Goal: Information Seeking & Learning: Find specific page/section

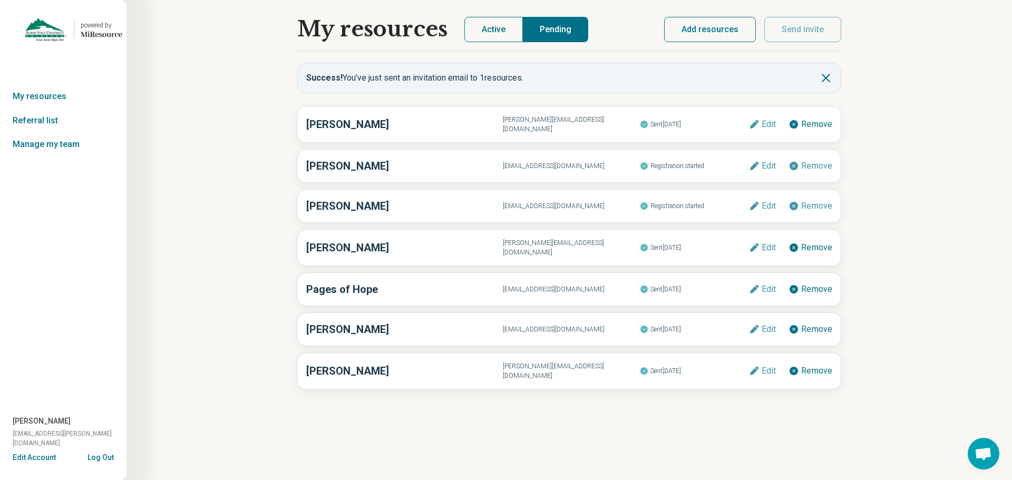
click at [502, 30] on button "Active" at bounding box center [493, 29] width 58 height 25
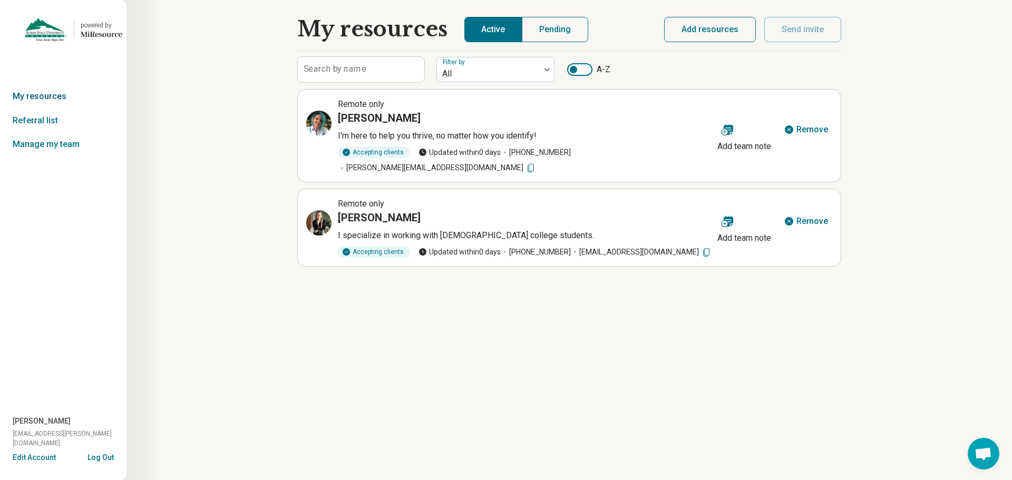
click at [38, 96] on link "My resources" at bounding box center [63, 96] width 126 height 24
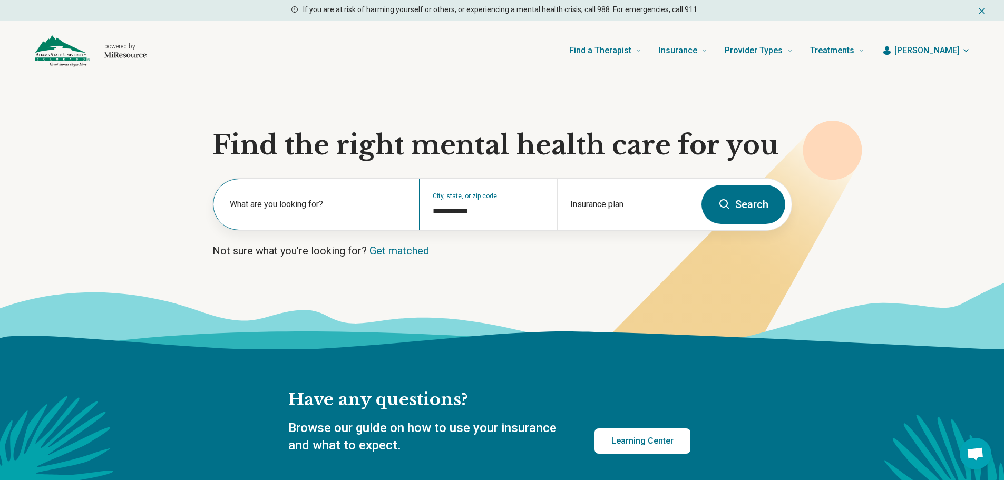
click at [349, 205] on label "What are you looking for?" at bounding box center [318, 204] width 177 height 13
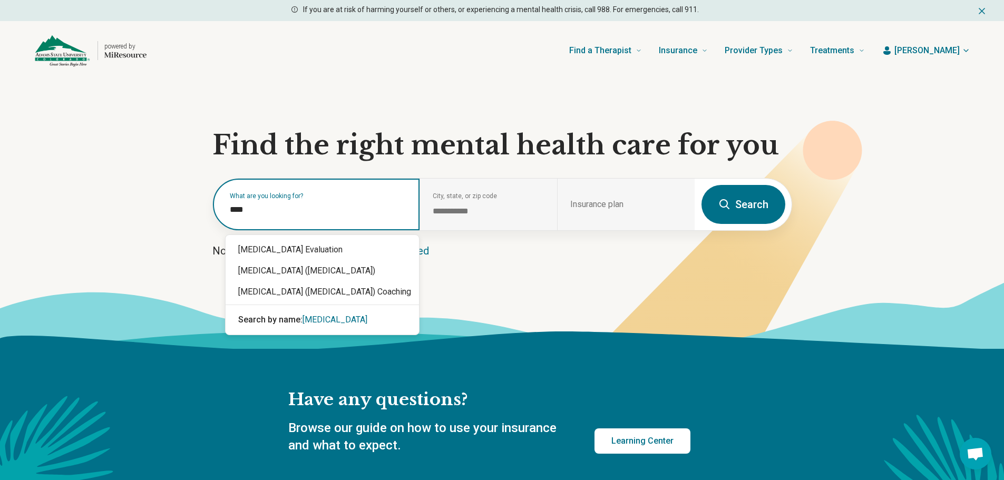
type input "****"
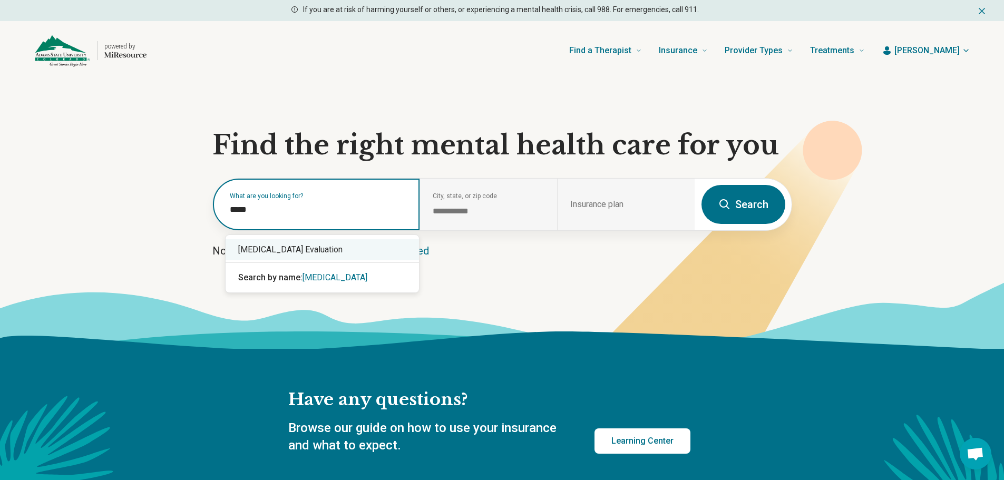
click at [291, 249] on div "ADHD Evaluation" at bounding box center [321, 249] width 193 height 21
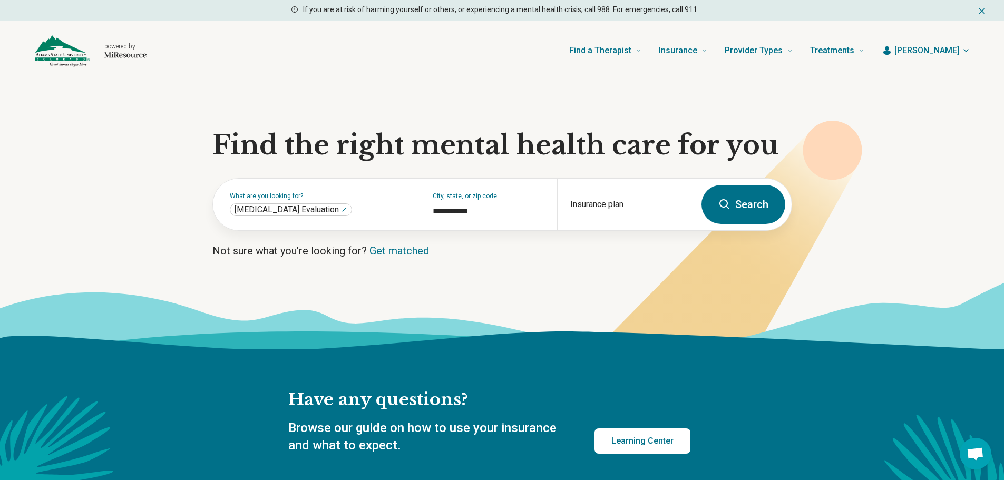
click at [733, 199] on button "Search" at bounding box center [743, 204] width 84 height 39
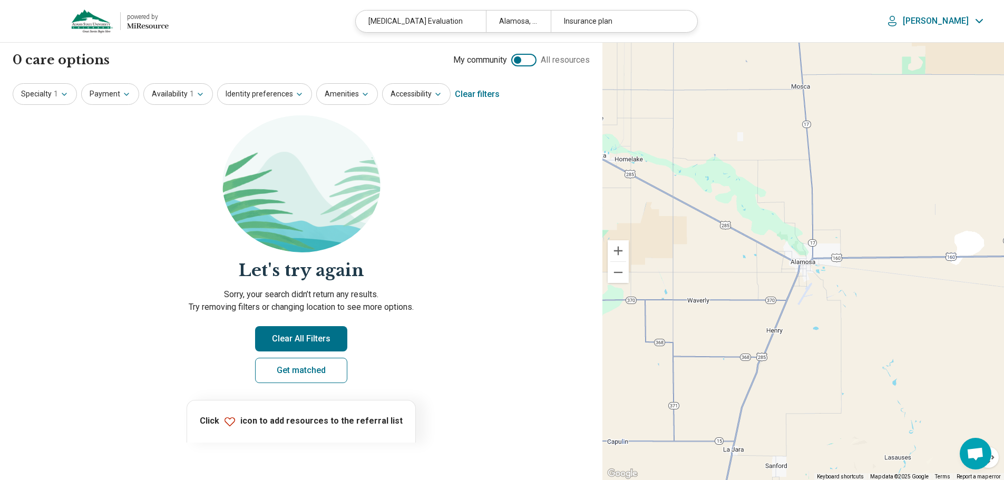
click at [529, 58] on div at bounding box center [523, 60] width 25 height 13
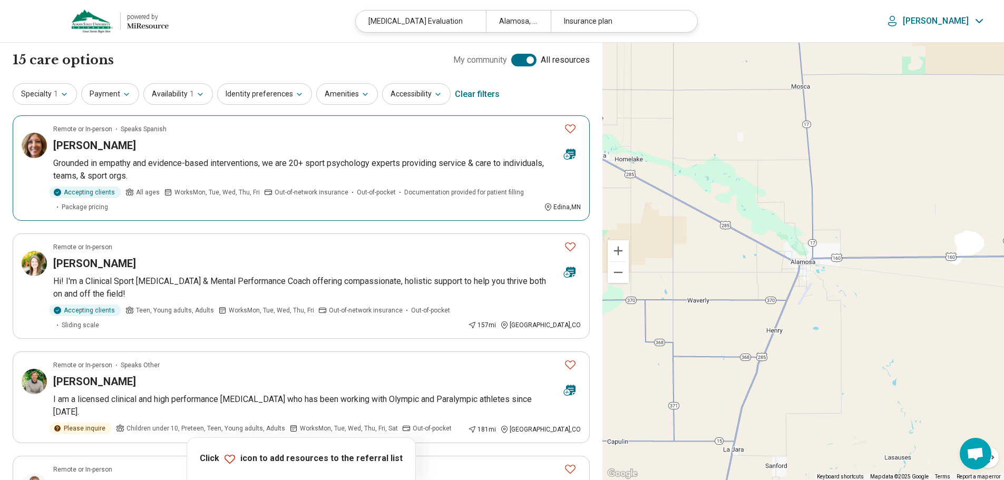
click at [113, 146] on h3 "Carlin Anderson" at bounding box center [94, 145] width 83 height 15
click at [514, 58] on div at bounding box center [523, 60] width 25 height 13
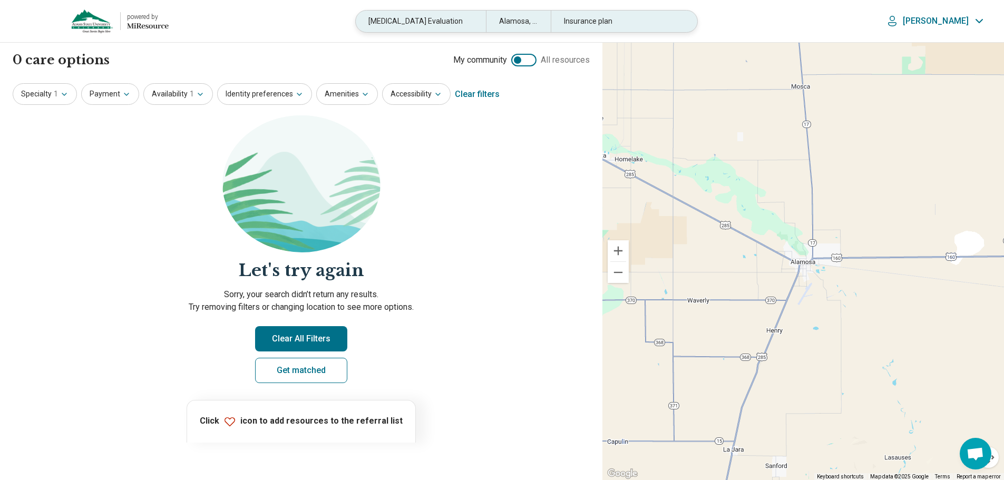
click at [451, 17] on div "ADHD Evaluation" at bounding box center [421, 22] width 130 height 22
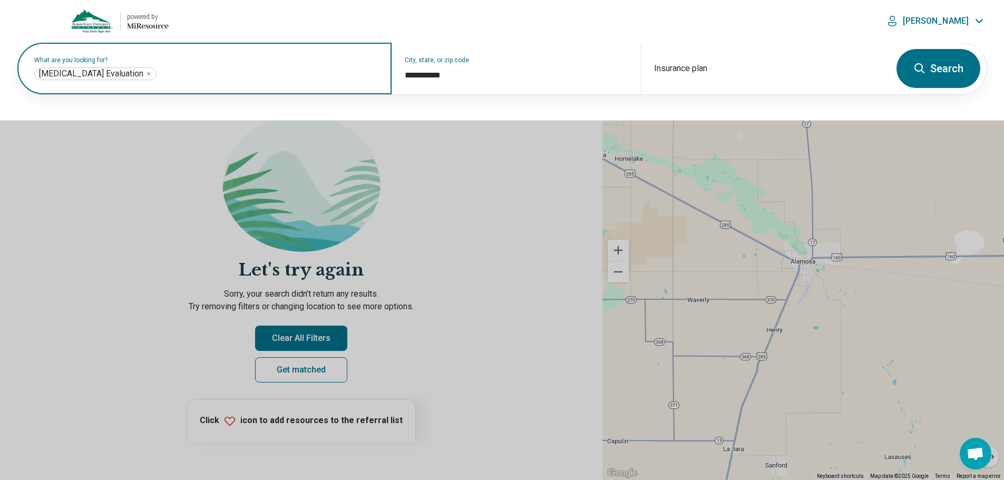
click at [147, 73] on icon "Remove" at bounding box center [148, 73] width 3 height 3
click at [930, 64] on button "Search" at bounding box center [938, 68] width 84 height 39
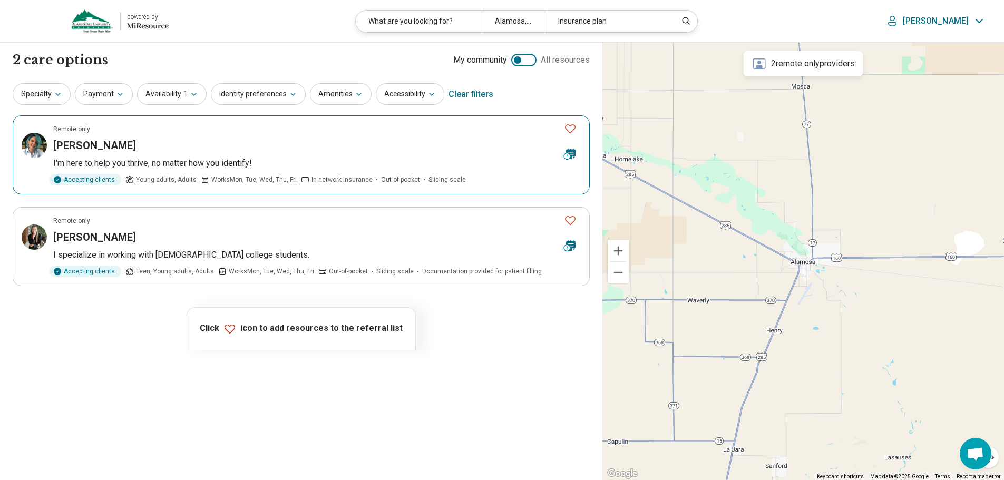
click at [308, 149] on div "[PERSON_NAME]" at bounding box center [304, 145] width 502 height 15
